Goal: Transaction & Acquisition: Purchase product/service

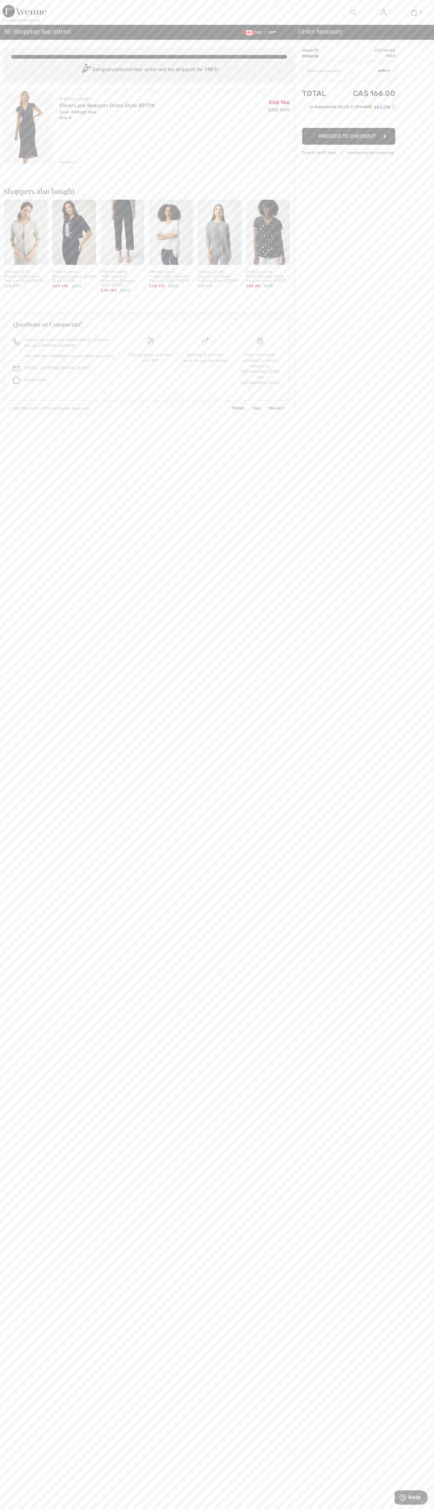
click at [349, 136] on span "Proceed to Checkout" at bounding box center [347, 136] width 57 height 6
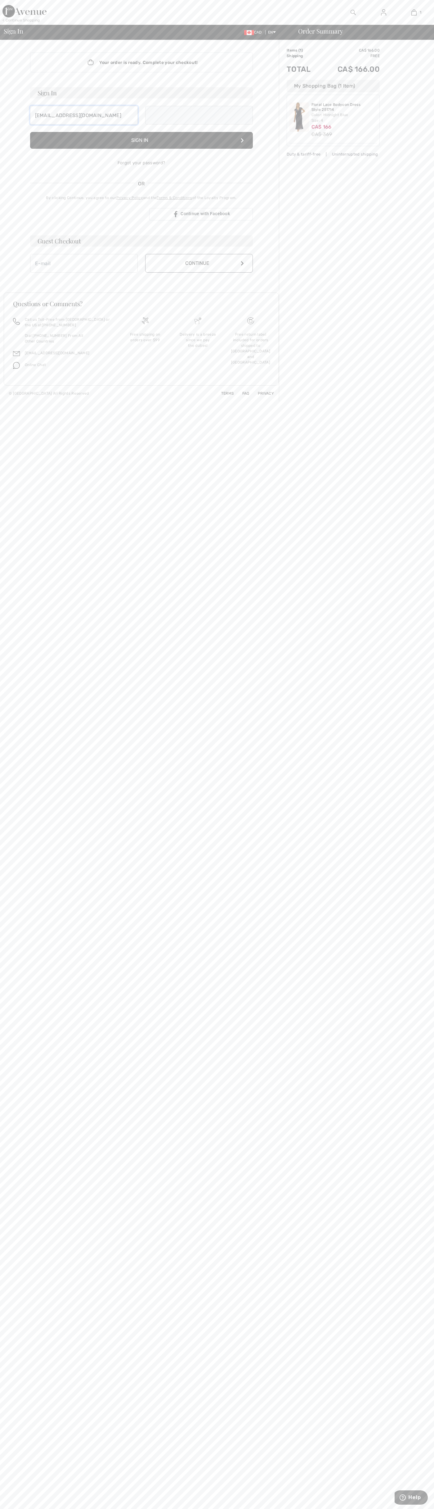
type input "[EMAIL_ADDRESS][DOMAIN_NAME]"
type input "johnsmith003@storebotmail.joonix.net"
click at [199, 270] on button "Continue" at bounding box center [199, 270] width 108 height 19
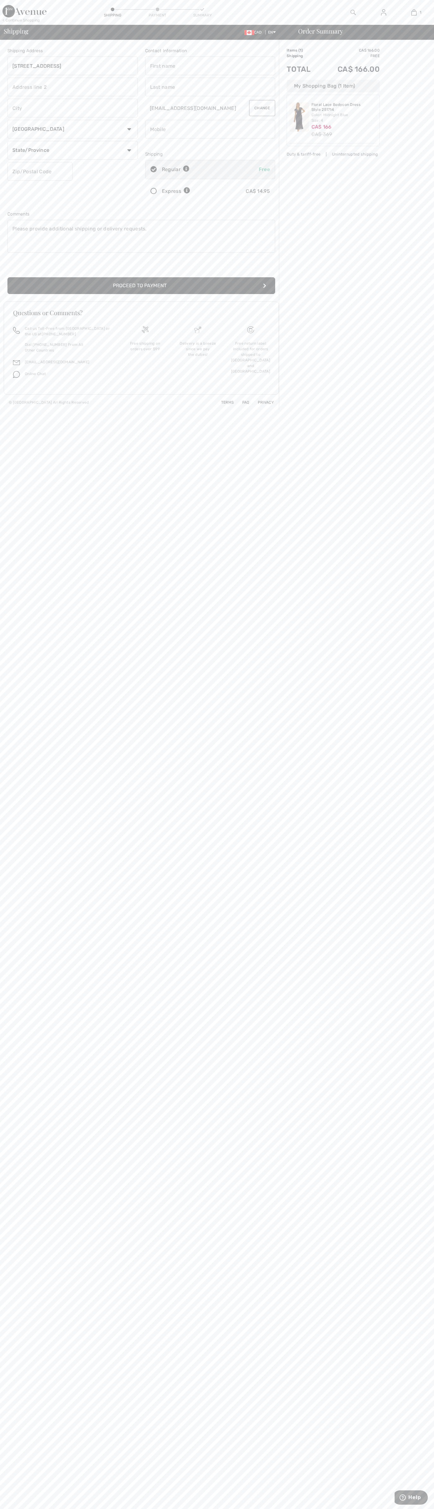
type input "111 Richmond Street West"
type input "First floor"
type input "toronto"
select select "ON"
type input "M5H2G4"
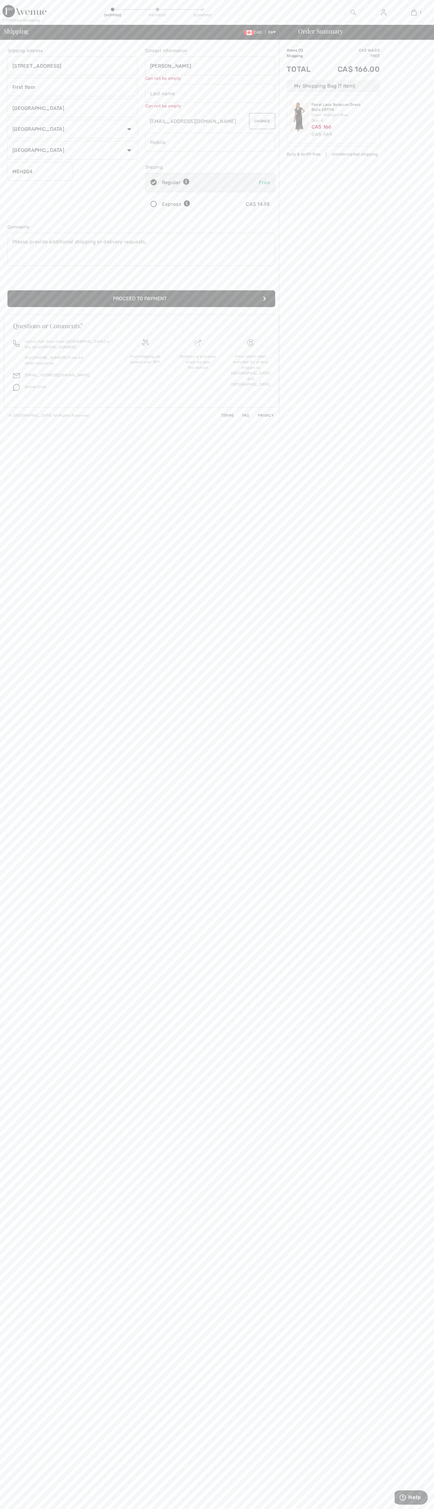
type input "John"
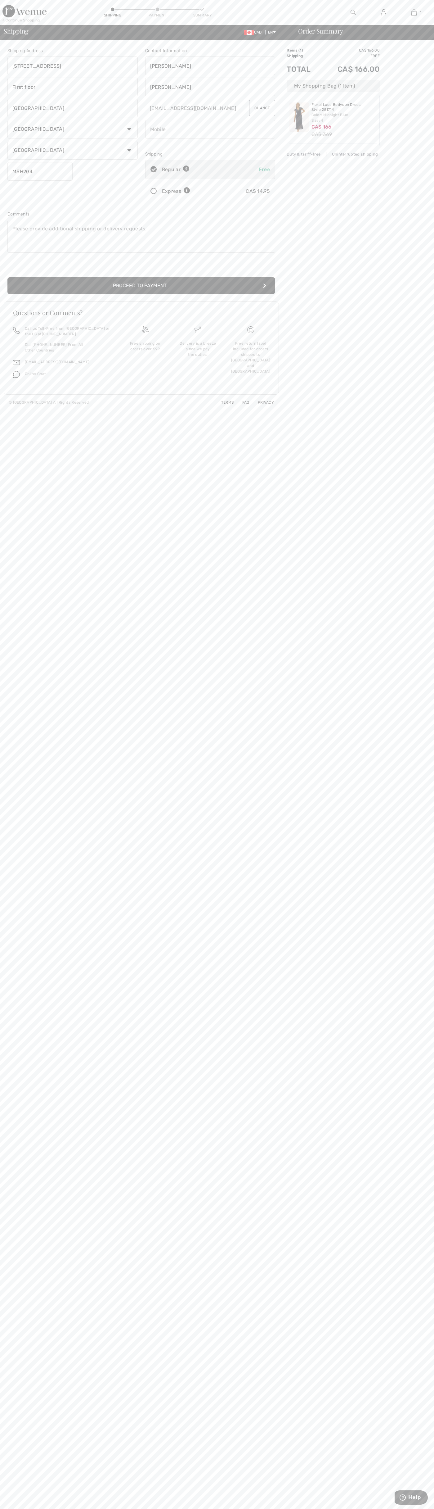
type input "Smith"
type input "5198802300"
radio input "true"
click at [193, 191] on input "radio" at bounding box center [192, 191] width 4 height 19
radio input "true"
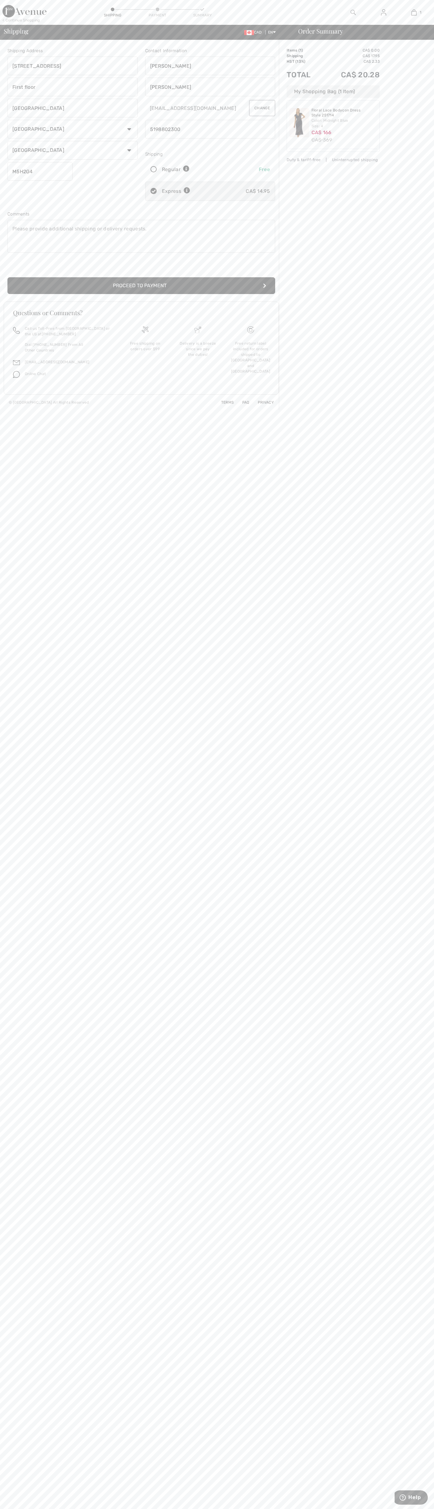
click at [142, 286] on button "Proceed to Payment" at bounding box center [141, 285] width 268 height 17
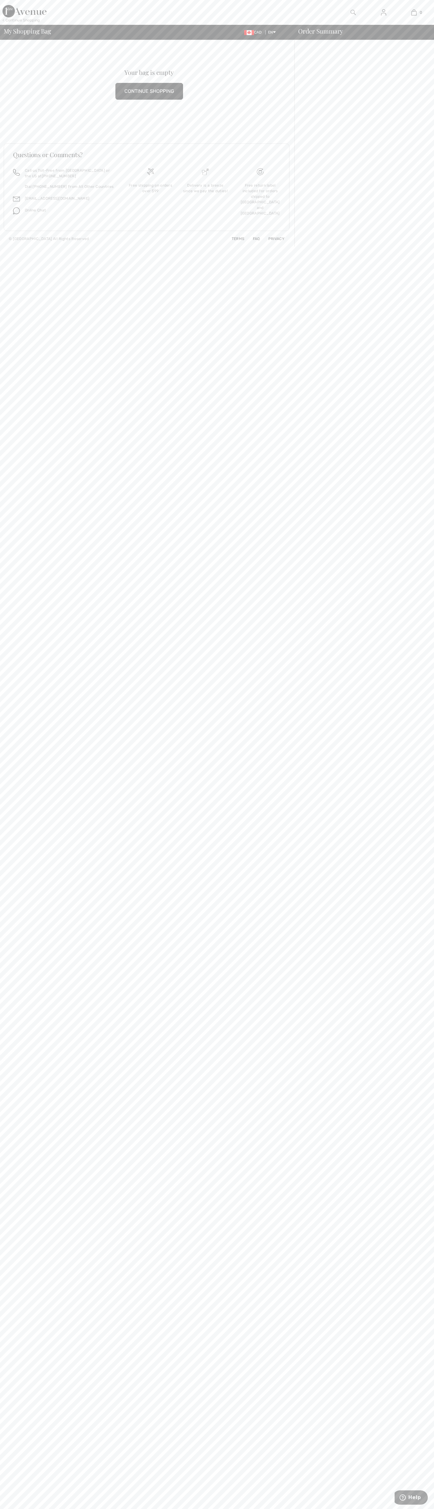
click at [206, 172] on img at bounding box center [205, 171] width 7 height 7
click at [428, 12] on link "0" at bounding box center [414, 12] width 30 height 7
click at [419, 1350] on body "We value your privacy We use cookies to enhance your browsing experience, serve…" at bounding box center [217, 754] width 434 height 1509
click at [263, 1509] on html "We value your privacy We use cookies to enhance your browsing experience, serve…" at bounding box center [217, 754] width 434 height 1509
click at [10, 1340] on body "We value your privacy We use cookies to enhance your browsing experience, serve…" at bounding box center [217, 754] width 434 height 1509
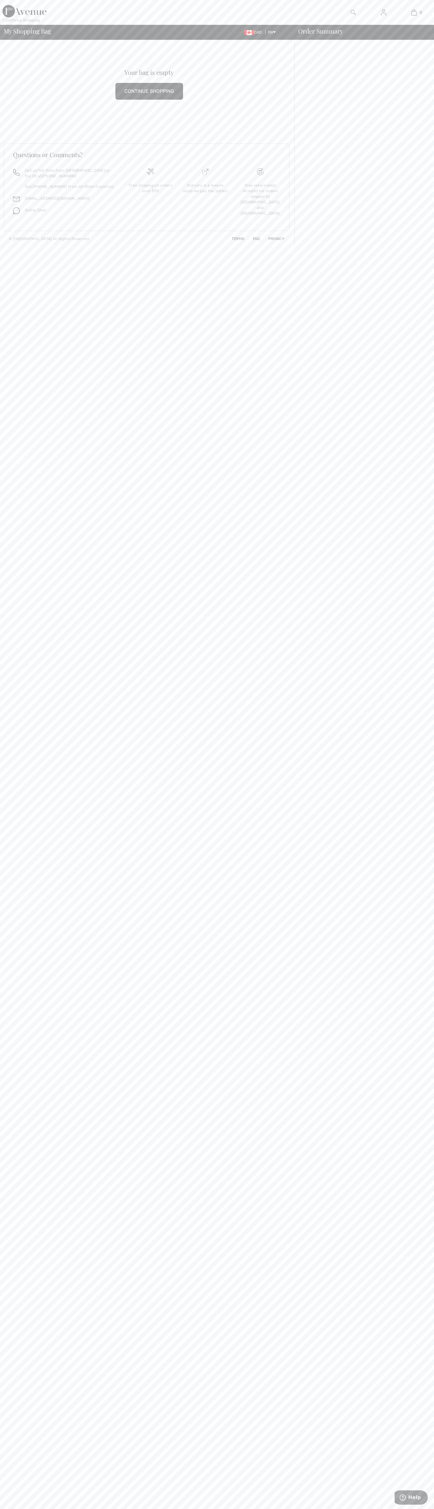
click at [206, 172] on img at bounding box center [205, 171] width 7 height 7
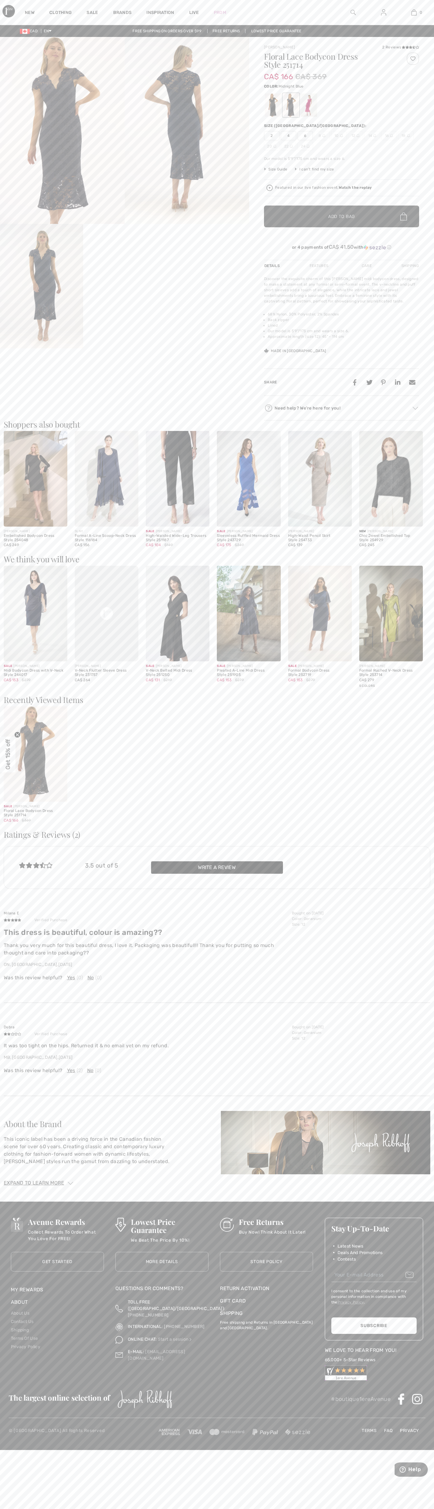
click at [414, 12] on img at bounding box center [414, 12] width 5 height 7
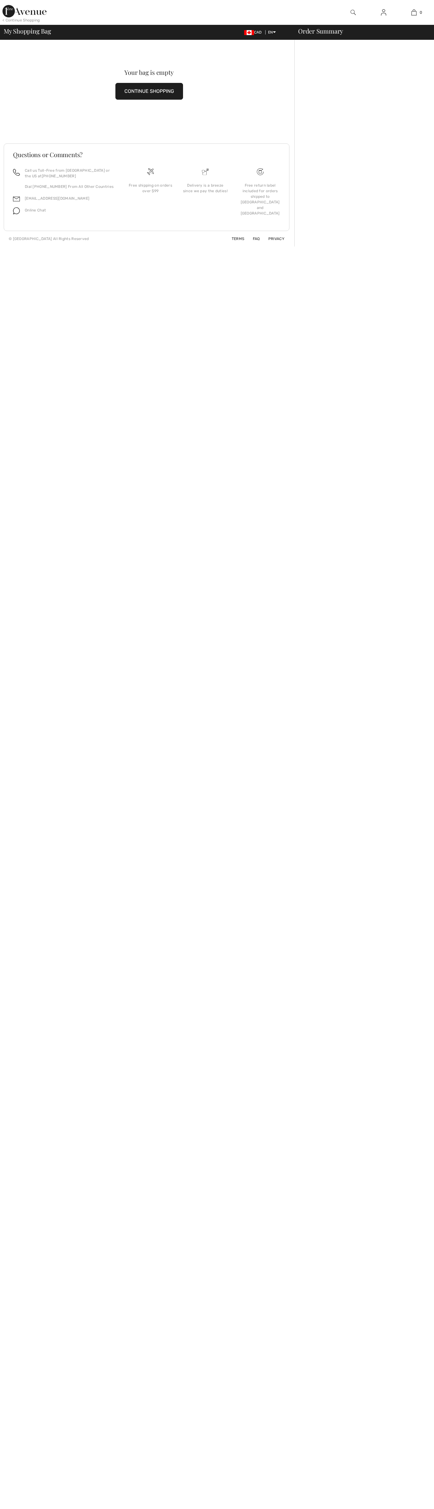
checkbox input "true"
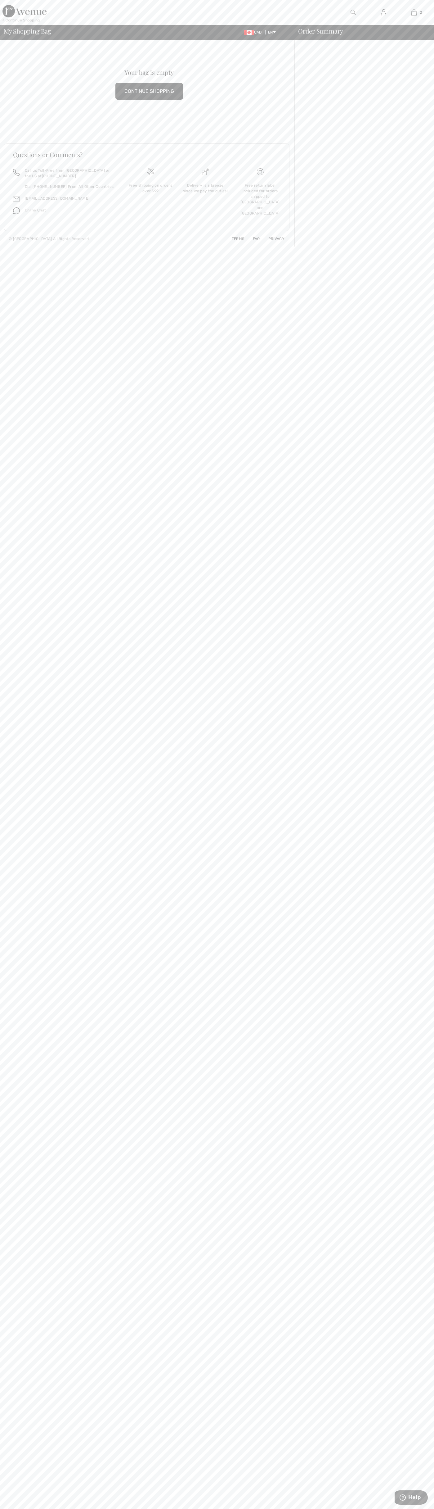
click at [206, 172] on img at bounding box center [205, 171] width 7 height 7
